Goal: Transaction & Acquisition: Purchase product/service

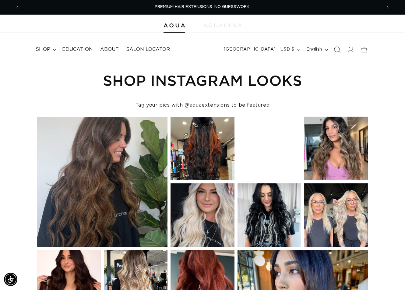
click at [335, 46] on span "Search" at bounding box center [336, 49] width 13 height 13
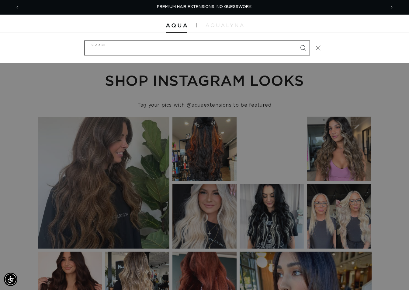
paste input "22" Q WEFT #60A"
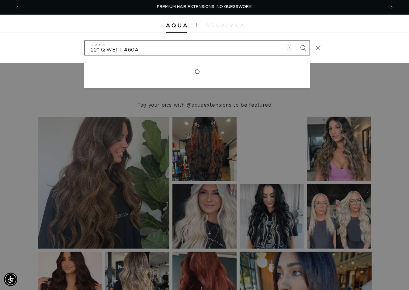
type input "22" Q WEFT #60A"
click at [296, 41] on button "Search" at bounding box center [302, 47] width 13 height 13
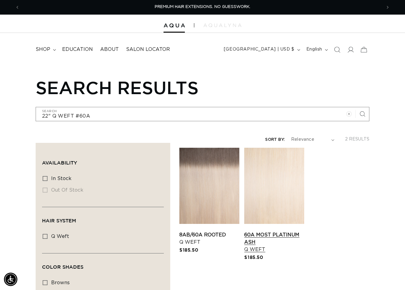
click at [281, 231] on link "60A Most Platinum Ash Q Weft" at bounding box center [274, 242] width 60 height 22
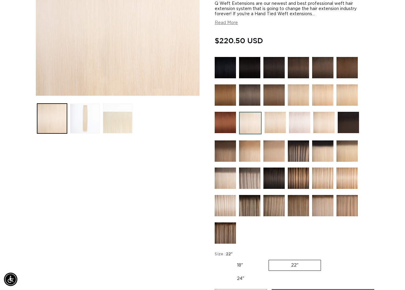
scroll to position [213, 0]
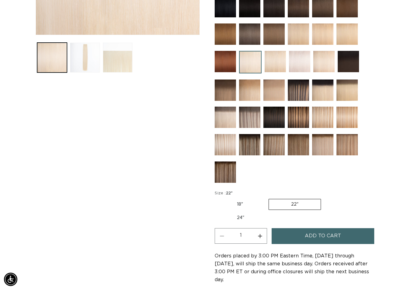
click at [260, 233] on button "Increase quantity for 60A Most Platinum Ash - Q Weft" at bounding box center [260, 236] width 14 height 16
type input "2"
click at [284, 235] on button "Add to cart" at bounding box center [322, 236] width 103 height 16
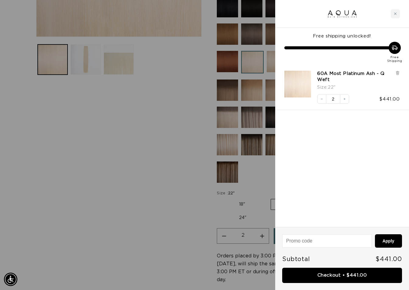
click at [178, 107] on div at bounding box center [204, 145] width 409 height 290
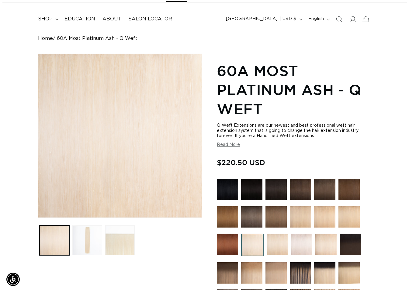
scroll to position [0, 0]
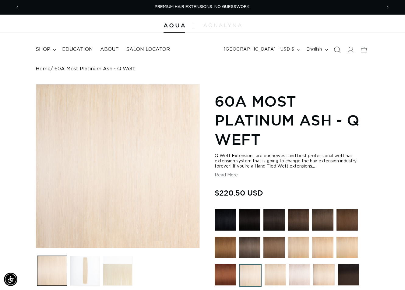
click at [333, 50] on icon "Search" at bounding box center [336, 49] width 6 height 6
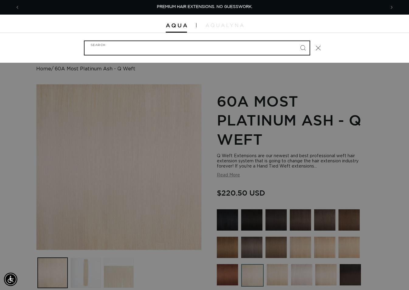
paste input "22" Q WEFT #ATLANTIC DUO"
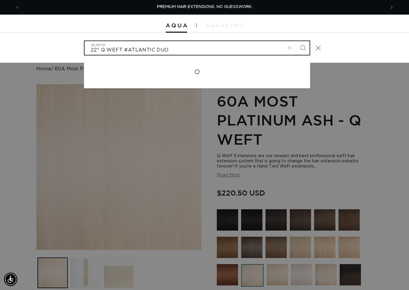
type input "22" Q WEFT #ATLANTIC DUO"
click at [296, 41] on button "Search" at bounding box center [302, 47] width 13 height 13
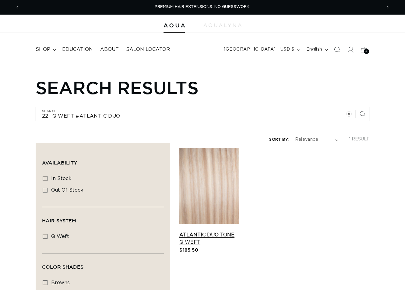
click at [212, 231] on link "Atlantic Duo Tone Q Weft" at bounding box center [209, 238] width 60 height 15
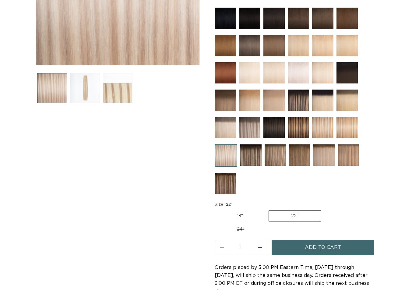
scroll to position [213, 0]
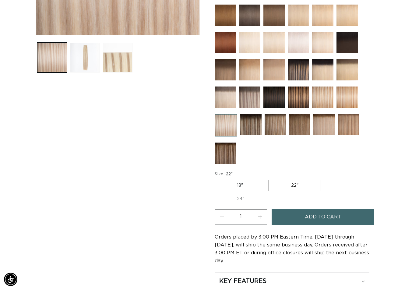
click at [322, 215] on span "Add to cart" at bounding box center [323, 217] width 36 height 16
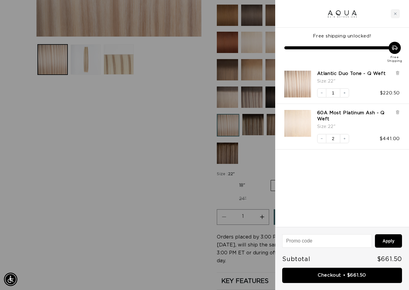
click at [169, 99] on div at bounding box center [204, 145] width 409 height 290
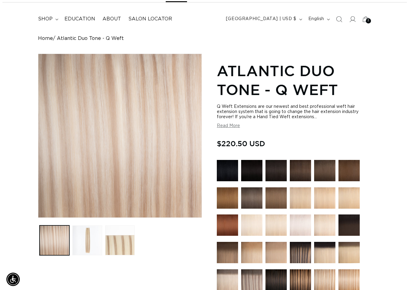
scroll to position [0, 0]
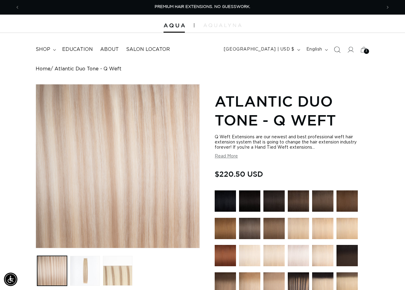
click at [333, 51] on icon "Search" at bounding box center [336, 49] width 6 height 6
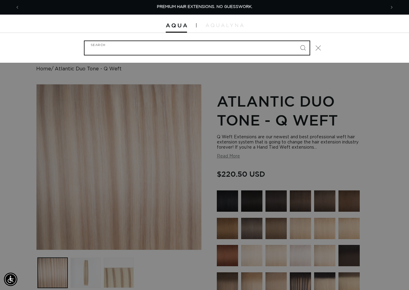
paste input "22" Q WEFT TAHOE ROOT TAP"
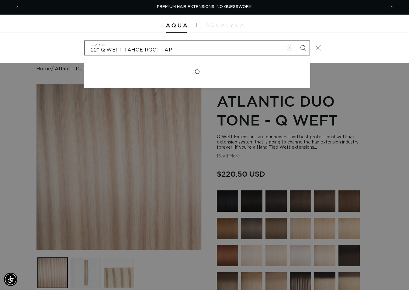
type input "22" Q WEFT TAHOE ROOT TAP"
click at [296, 41] on button "Search" at bounding box center [302, 47] width 13 height 13
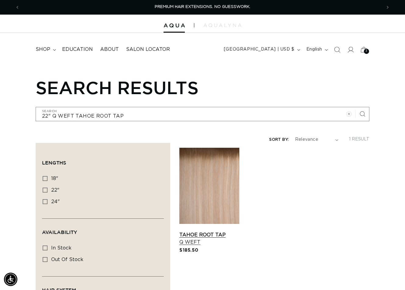
click at [206, 231] on link "Tahoe Root Tap Q Weft" at bounding box center [209, 238] width 60 height 15
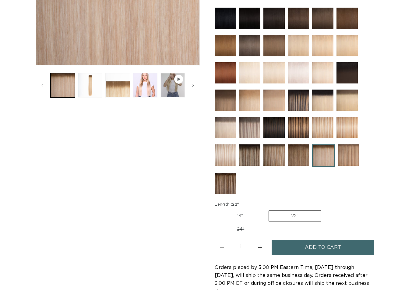
scroll to position [213, 0]
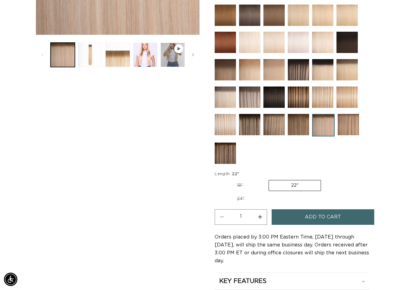
click at [304, 213] on button "Add to cart" at bounding box center [322, 217] width 103 height 16
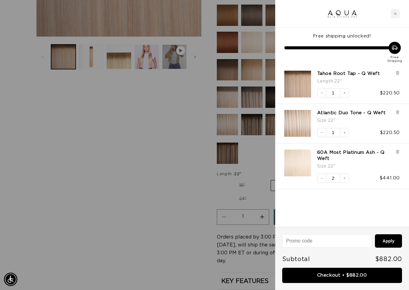
click at [195, 138] on div at bounding box center [204, 145] width 409 height 290
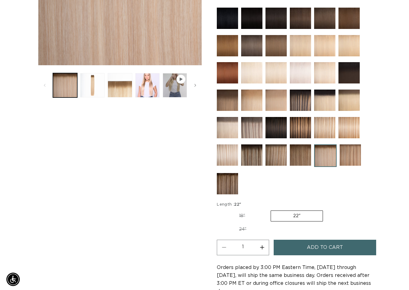
scroll to position [0, 0]
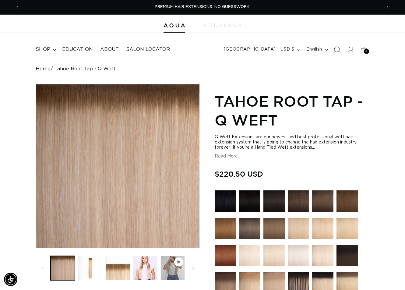
click at [336, 51] on icon "Search" at bounding box center [336, 49] width 6 height 6
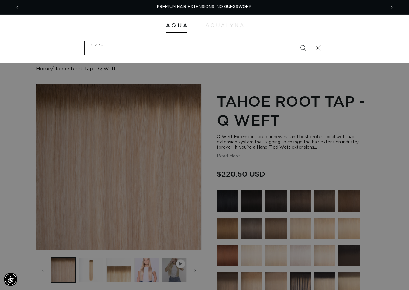
paste input "22" Q WEFT [PERSON_NAME] TAP"
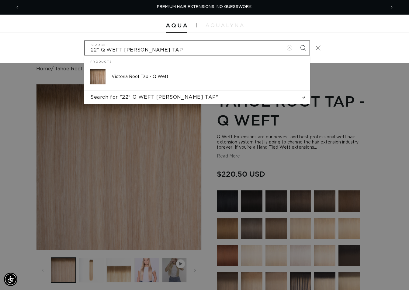
type input "22" Q WEFT [PERSON_NAME] TAP"
click at [296, 41] on button "Search" at bounding box center [302, 47] width 13 height 13
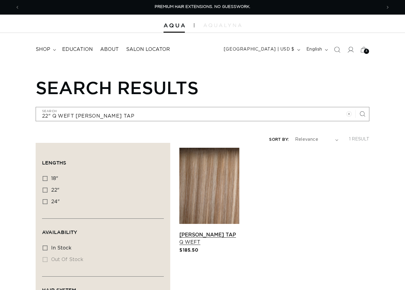
click at [218, 231] on link "[PERSON_NAME] Tap Q Weft" at bounding box center [209, 238] width 60 height 15
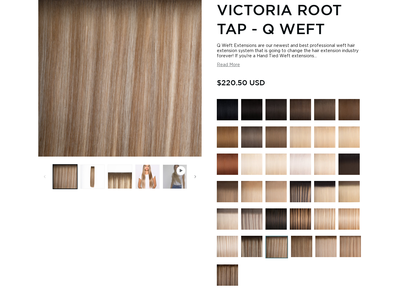
scroll to position [183, 0]
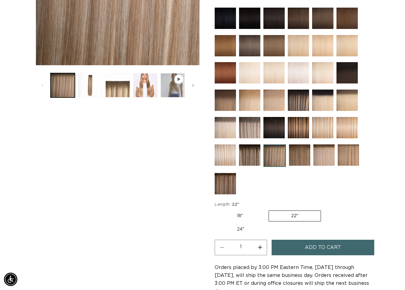
click at [259, 245] on button "Increase quantity for [PERSON_NAME] Tap - Q Weft" at bounding box center [260, 247] width 14 height 16
type input "2"
click at [287, 245] on button "Add to cart" at bounding box center [322, 247] width 103 height 16
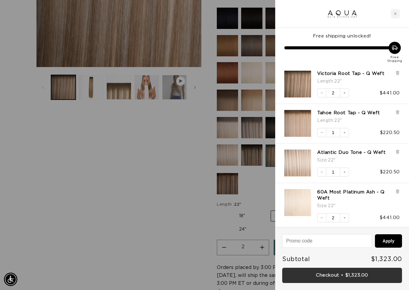
click at [352, 280] on link "Checkout • $1,323.00" at bounding box center [342, 275] width 120 height 16
